Goal: Transaction & Acquisition: Purchase product/service

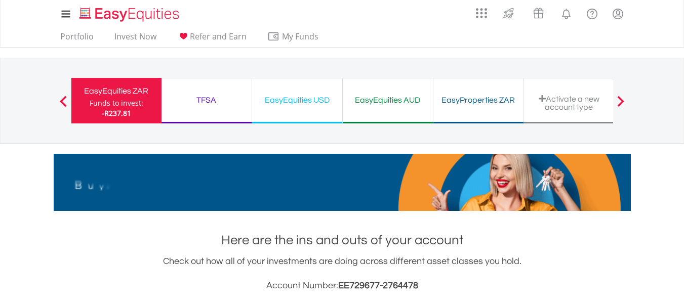
click at [137, 116] on div "-R237.81" at bounding box center [117, 113] width 54 height 10
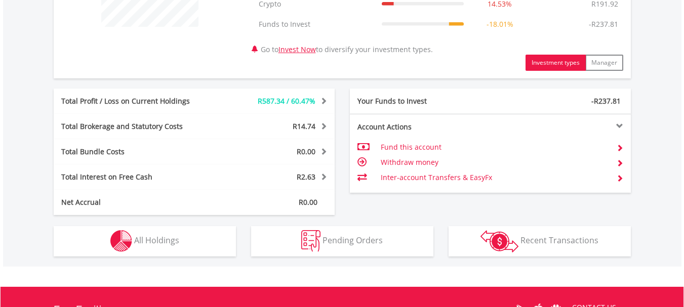
scroll to position [466, 0]
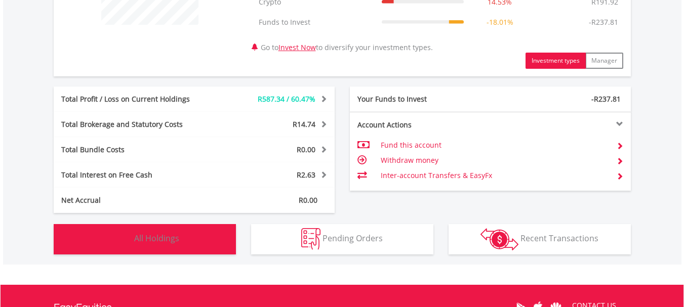
click at [187, 242] on button "Holdings All Holdings" at bounding box center [145, 239] width 182 height 30
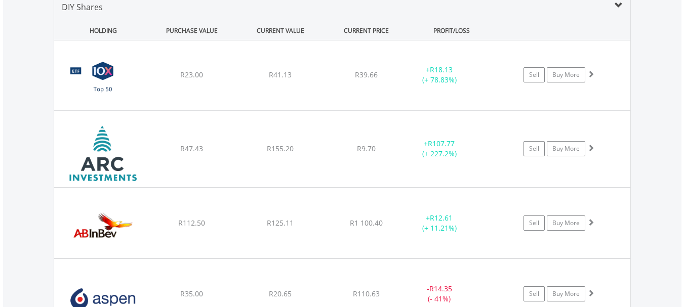
scroll to position [756, 0]
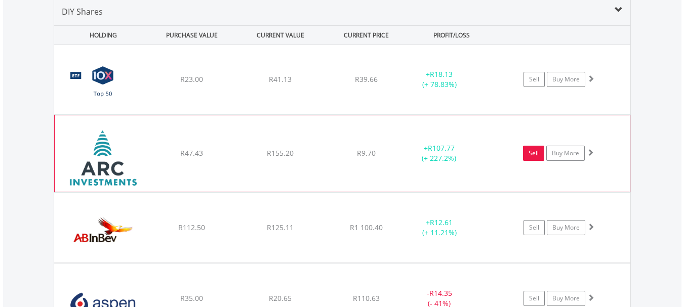
click at [537, 149] on link "Sell" at bounding box center [533, 153] width 21 height 15
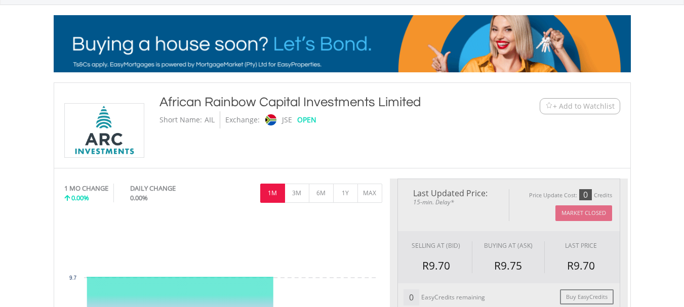
type input "******"
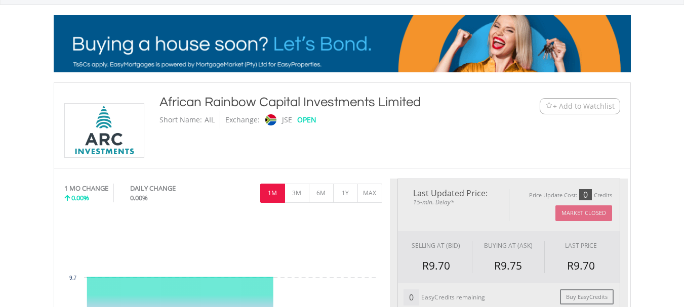
type input "******"
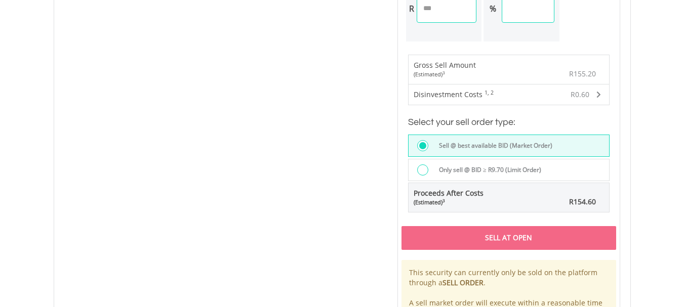
scroll to position [685, 0]
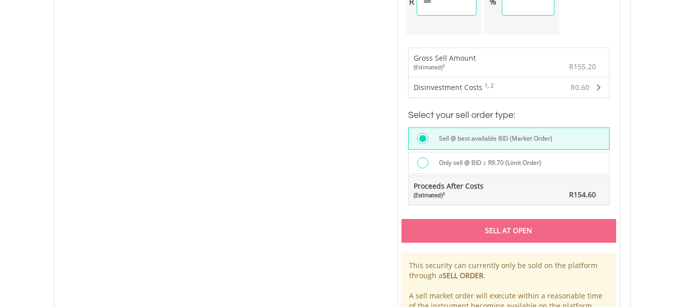
click at [429, 163] on div at bounding box center [425, 163] width 16 height 13
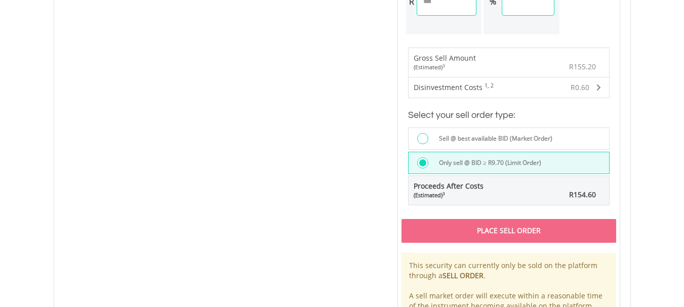
click at [454, 231] on div "Place Sell Order" at bounding box center [508, 230] width 215 height 23
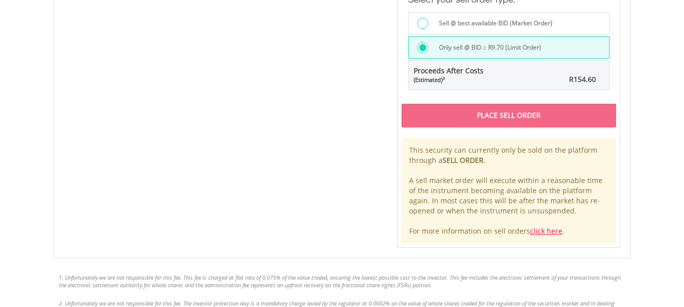
scroll to position [791, 0]
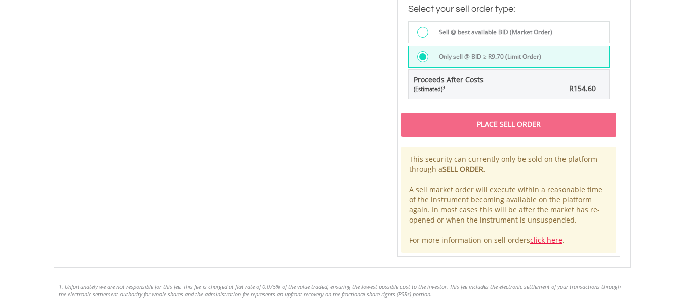
click at [421, 33] on div at bounding box center [422, 32] width 11 height 11
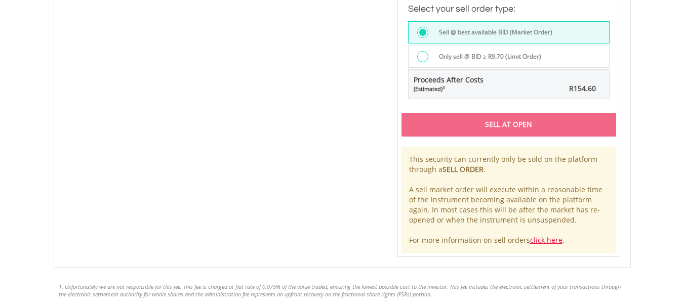
click at [495, 120] on div "Sell At Open" at bounding box center [508, 124] width 215 height 23
click at [544, 240] on link "click here" at bounding box center [546, 240] width 32 height 10
click at [464, 89] on div "(Estimated) 3" at bounding box center [448, 89] width 70 height 8
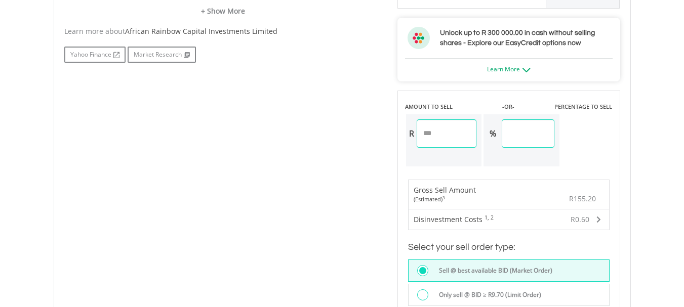
scroll to position [551, 0]
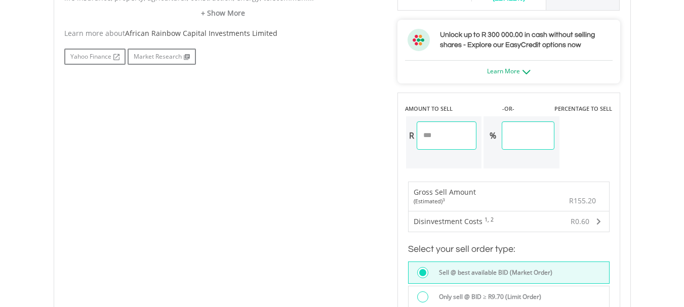
click at [449, 134] on input "******" at bounding box center [446, 135] width 60 height 28
click at [536, 146] on input "******" at bounding box center [528, 135] width 52 height 28
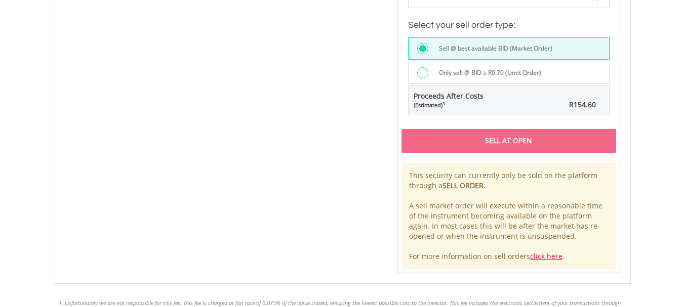
scroll to position [777, 0]
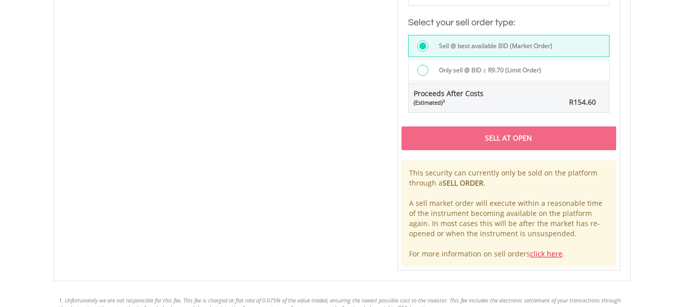
click at [553, 106] on div "R154.60" at bounding box center [562, 102] width 76 height 20
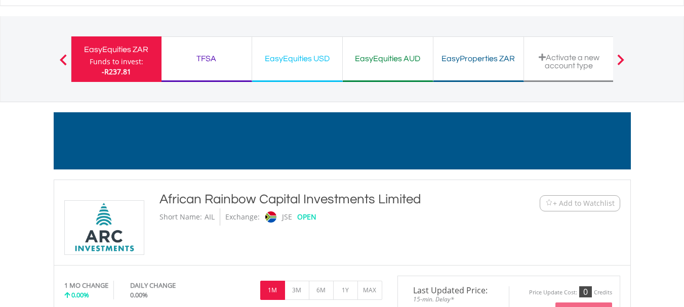
scroll to position [39, 0]
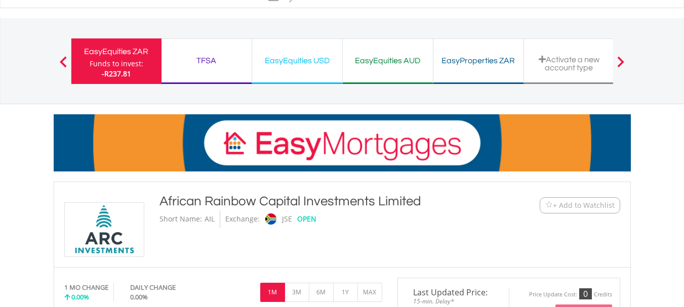
scroll to position [0, 0]
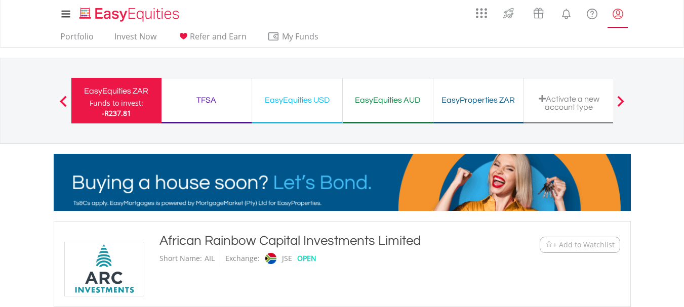
click at [615, 15] on lord-icon "My Profile" at bounding box center [617, 14] width 13 height 13
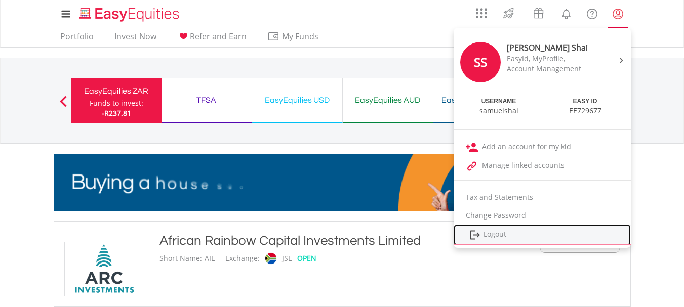
click at [487, 235] on link "Logout" at bounding box center [541, 235] width 177 height 21
